Goal: Transaction & Acquisition: Subscribe to service/newsletter

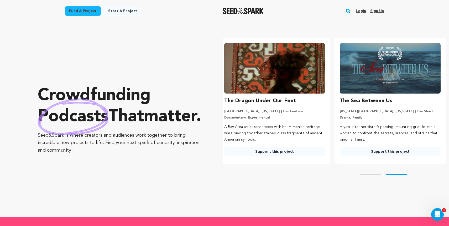
click at [350, 12] on rect "button" at bounding box center [348, 11] width 6 height 6
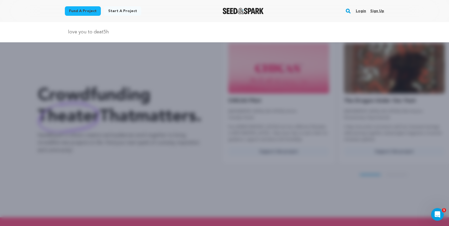
type input "love you to deat5h"
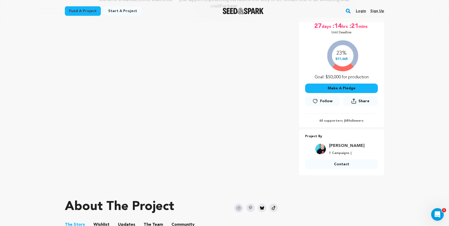
scroll to position [91, 0]
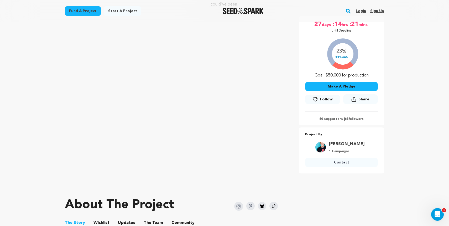
click at [320, 101] on link "Follow" at bounding box center [322, 99] width 35 height 9
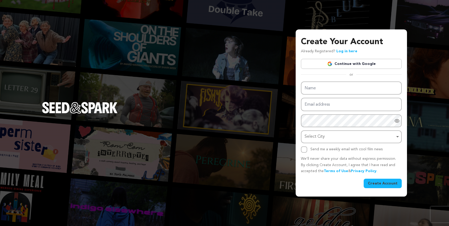
click at [343, 52] on link "Log in here" at bounding box center [346, 51] width 21 height 4
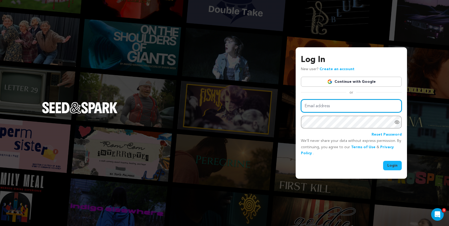
type input "[EMAIL_ADDRESS][DOMAIN_NAME]"
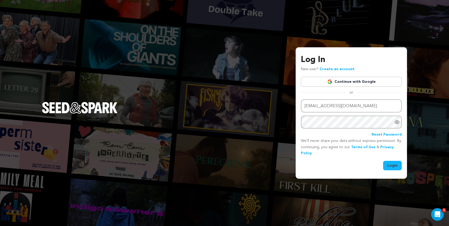
click at [396, 164] on button "Login" at bounding box center [392, 165] width 19 height 9
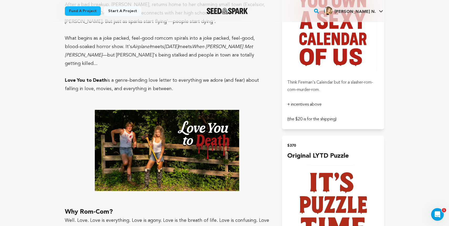
scroll to position [762, 0]
